Goal: Navigation & Orientation: Find specific page/section

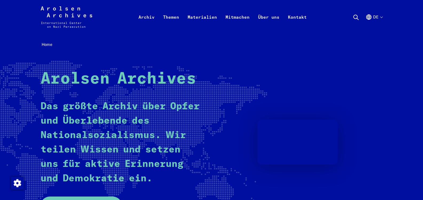
click at [377, 15] on button "de" at bounding box center [374, 23] width 17 height 19
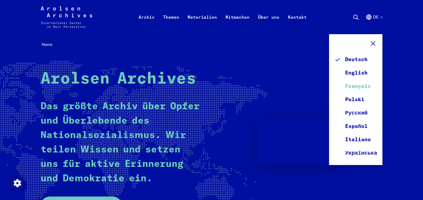
click at [354, 86] on link "Français" at bounding box center [355, 86] width 43 height 13
click at [351, 85] on link "Français" at bounding box center [355, 86] width 43 height 13
click at [360, 87] on link "Français" at bounding box center [355, 86] width 43 height 13
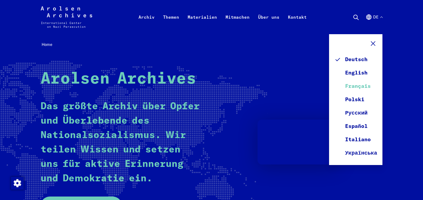
click at [360, 87] on link "Français" at bounding box center [355, 86] width 43 height 13
click at [357, 86] on link "Français" at bounding box center [355, 86] width 43 height 13
click at [360, 86] on link "Français" at bounding box center [355, 86] width 43 height 13
